Goal: Task Accomplishment & Management: Manage account settings

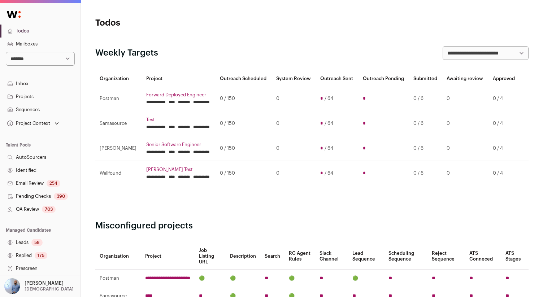
click at [34, 284] on p "[PERSON_NAME]" at bounding box center [44, 284] width 39 height 6
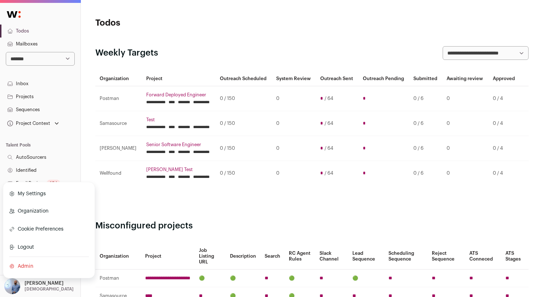
click at [30, 267] on link "Admin" at bounding box center [49, 267] width 80 height 16
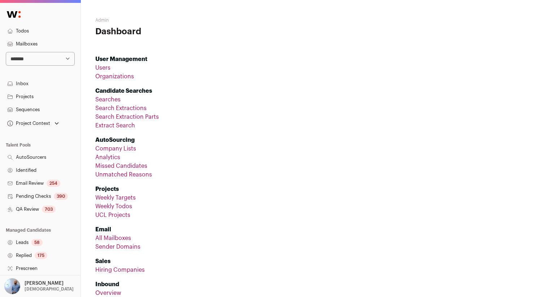
click at [113, 78] on link "Organizations" at bounding box center [114, 77] width 39 height 6
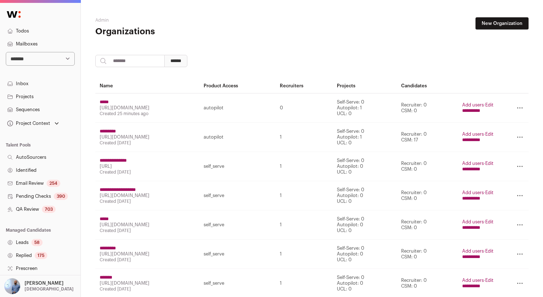
click at [149, 59] on input "search" at bounding box center [129, 61] width 69 height 12
click at [476, 103] on link "Add users" at bounding box center [473, 105] width 22 height 5
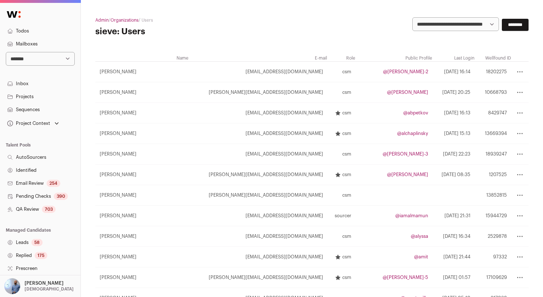
click at [120, 18] on link "Organizations" at bounding box center [125, 20] width 28 height 4
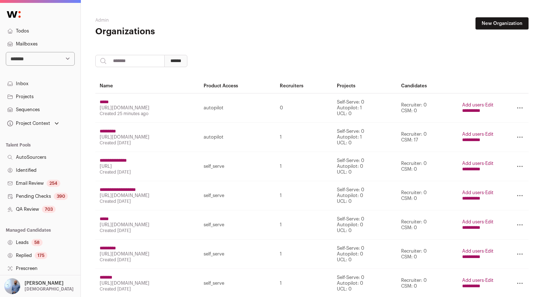
click at [109, 101] on input "*****" at bounding box center [104, 102] width 9 height 6
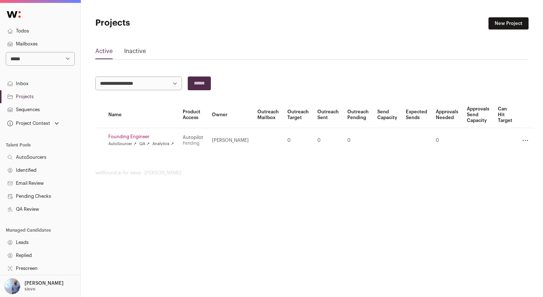
scroll to position [119, 0]
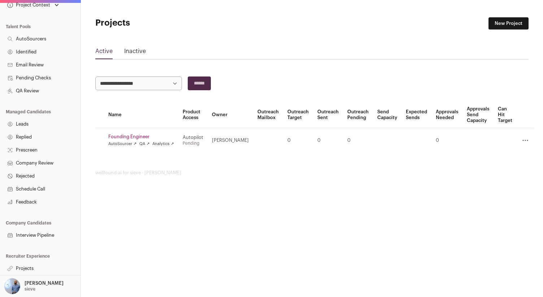
click at [27, 271] on link "Projects" at bounding box center [40, 268] width 81 height 13
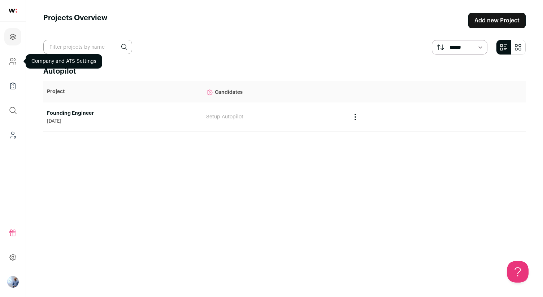
click at [12, 61] on icon "Company and ATS Settings" at bounding box center [13, 61] width 8 height 9
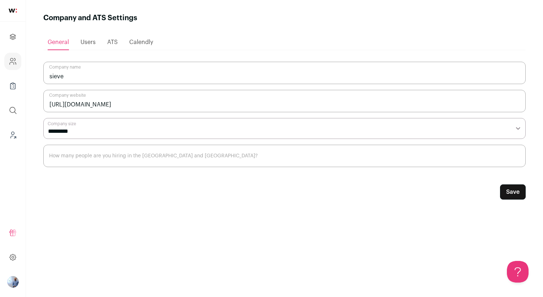
click at [81, 42] on span "Users" at bounding box center [88, 42] width 15 height 6
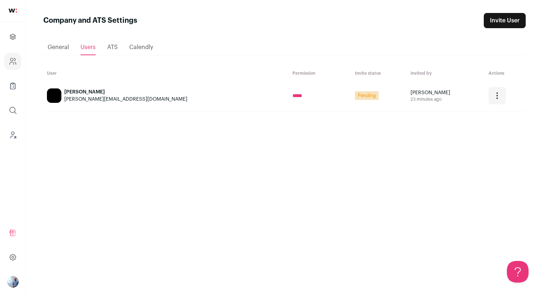
click at [489, 93] on div "Open dropdown" at bounding box center [497, 95] width 17 height 17
click at [503, 129] on icon "submit" at bounding box center [504, 130] width 2 height 2
